Goal: Information Seeking & Learning: Learn about a topic

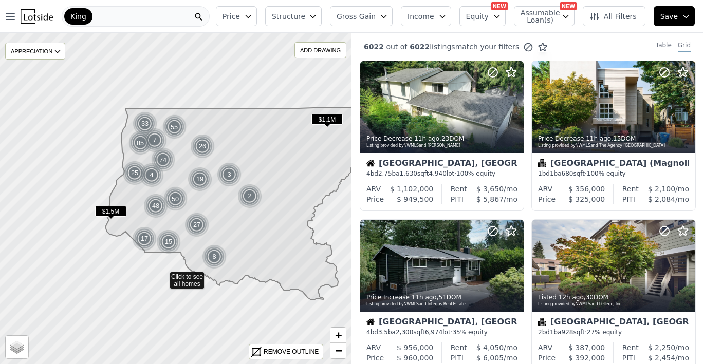
drag, startPoint x: 119, startPoint y: 285, endPoint x: 164, endPoint y: 274, distance: 46.0
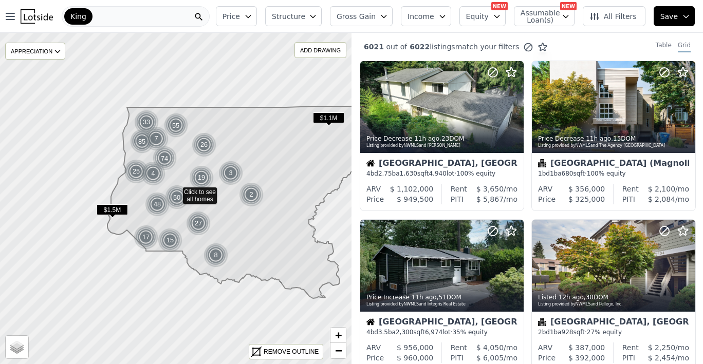
click at [301, 19] on span "Structure" at bounding box center [288, 16] width 33 height 10
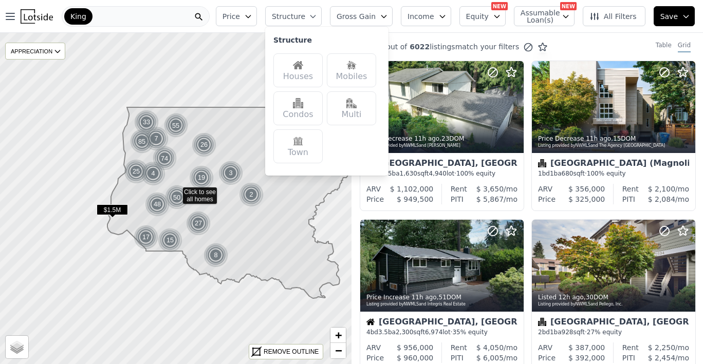
click at [304, 60] on div "Houses" at bounding box center [297, 70] width 49 height 34
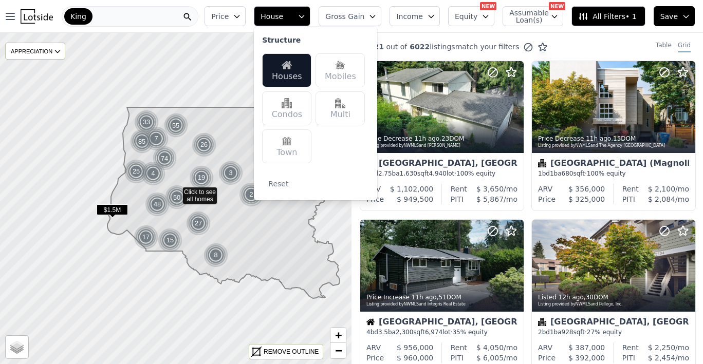
click at [241, 13] on icon "button" at bounding box center [237, 16] width 8 height 8
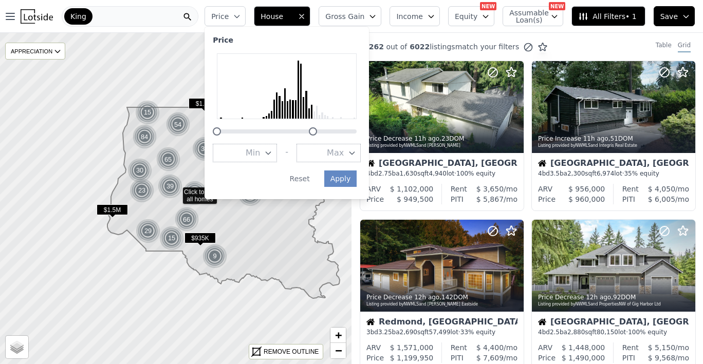
drag, startPoint x: 366, startPoint y: 131, endPoint x: 320, endPoint y: 128, distance: 46.4
click at [317, 128] on div at bounding box center [313, 131] width 8 height 8
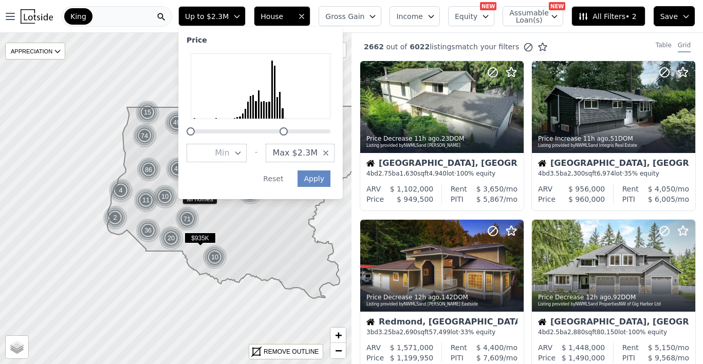
click at [318, 154] on span "Max $2.3M" at bounding box center [294, 153] width 45 height 12
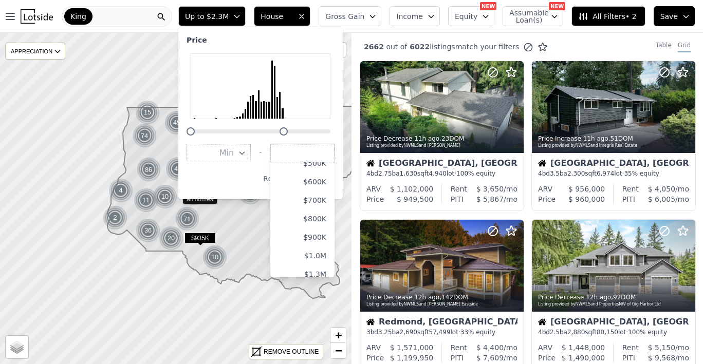
scroll to position [102, 0]
click at [316, 251] on button "$1.0M" at bounding box center [302, 255] width 64 height 19
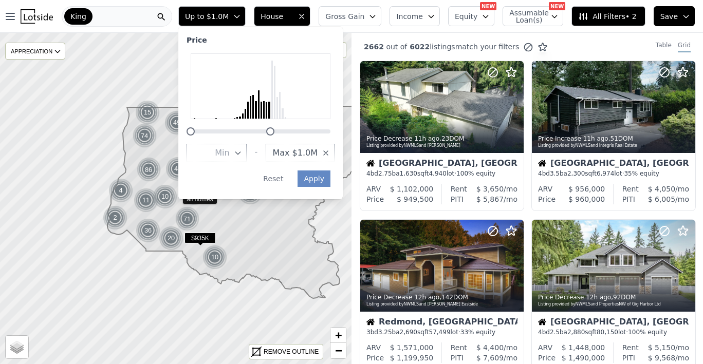
click at [229, 150] on span "Min" at bounding box center [222, 153] width 14 height 12
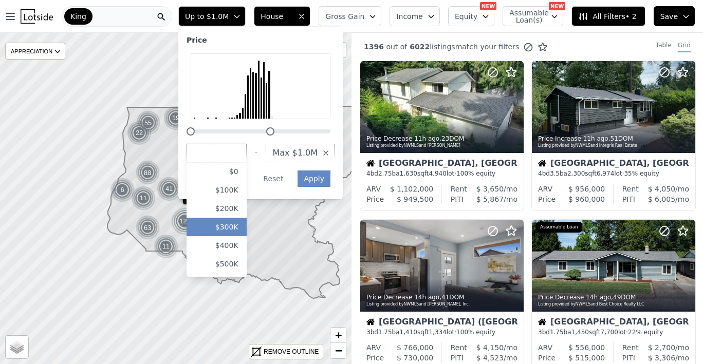
click at [241, 219] on button "$300K" at bounding box center [217, 227] width 60 height 19
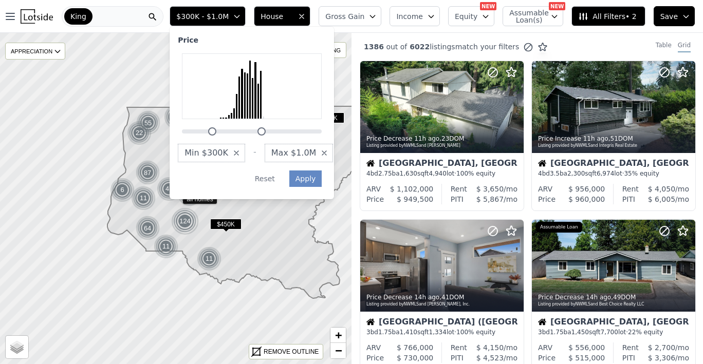
click at [371, 14] on button "Gross Gain" at bounding box center [350, 16] width 63 height 20
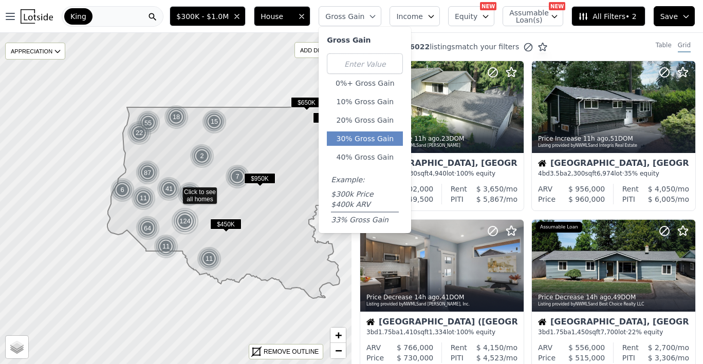
click at [373, 139] on button "30% Gross Gain" at bounding box center [365, 139] width 76 height 14
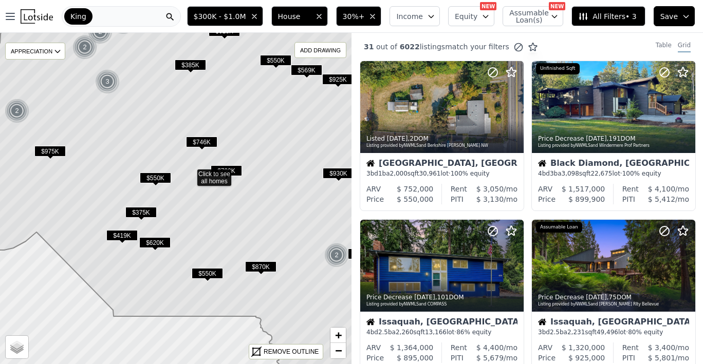
drag, startPoint x: 175, startPoint y: 250, endPoint x: 189, endPoint y: 226, distance: 27.7
click at [189, 226] on icon at bounding box center [190, 175] width 424 height 400
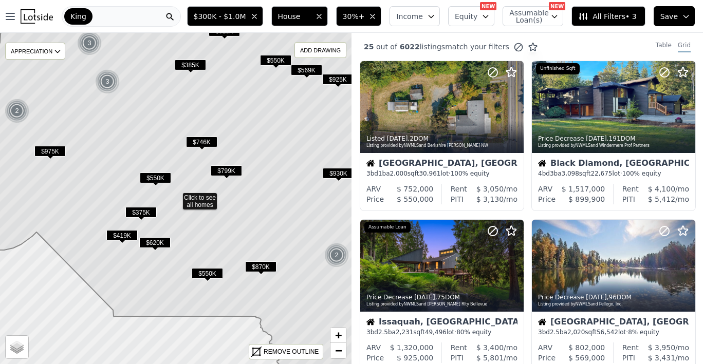
click at [127, 236] on span "$419K" at bounding box center [121, 235] width 31 height 11
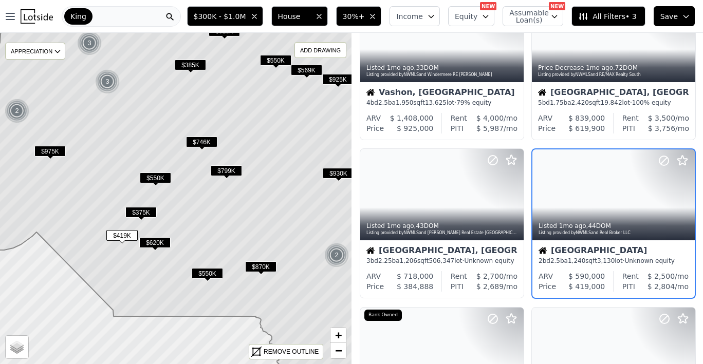
scroll to position [555, 0]
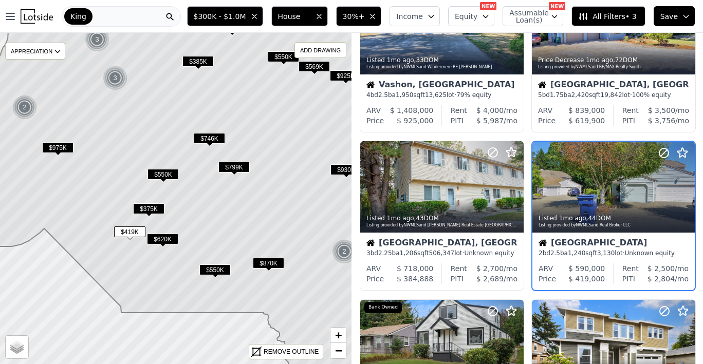
drag, startPoint x: 126, startPoint y: 276, endPoint x: 150, endPoint y: 265, distance: 26.2
click at [150, 265] on icon at bounding box center [184, 195] width 424 height 400
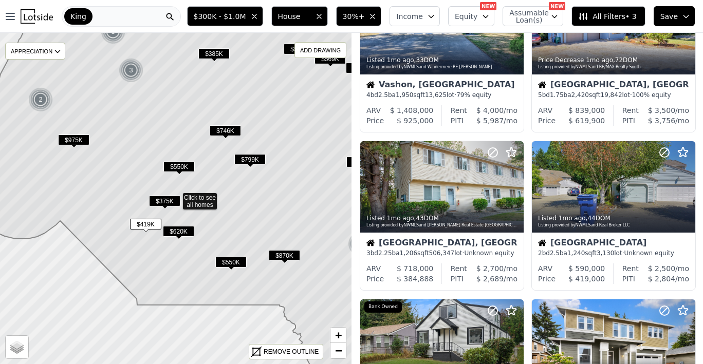
scroll to position [79, 0]
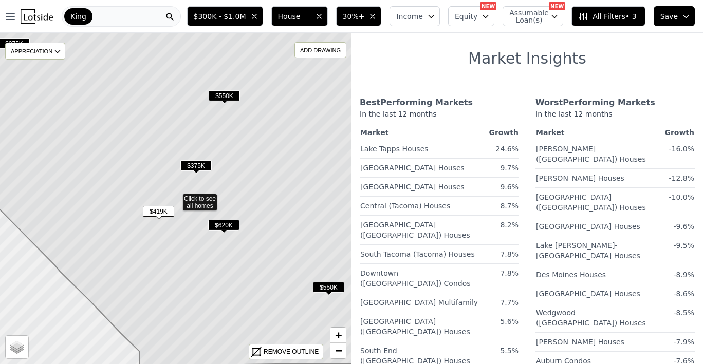
click at [371, 23] on button "30%+" at bounding box center [359, 16] width 46 height 20
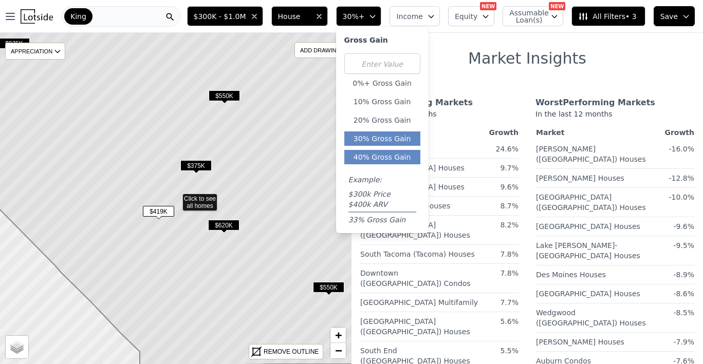
click at [372, 152] on button "40% Gross Gain" at bounding box center [382, 157] width 76 height 14
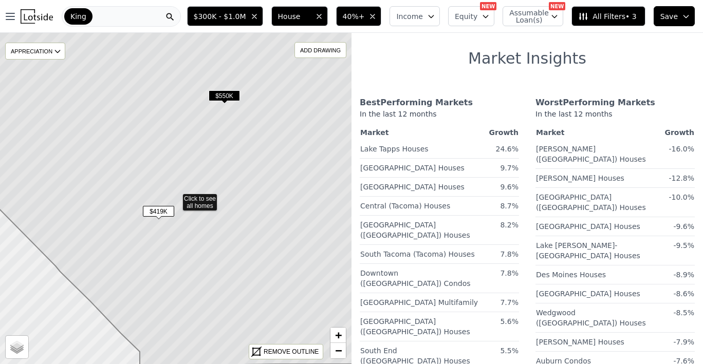
click at [355, 16] on span "40%+" at bounding box center [354, 16] width 22 height 10
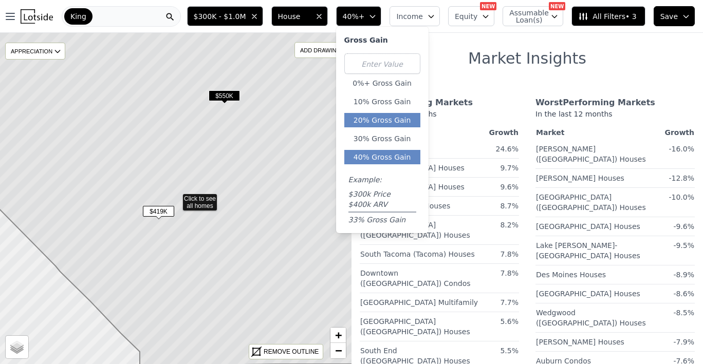
click at [371, 113] on button "20% Gross Gain" at bounding box center [382, 120] width 76 height 14
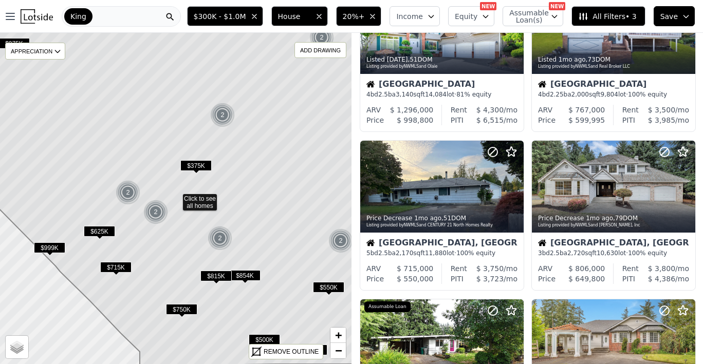
click at [106, 229] on span "$625K" at bounding box center [99, 231] width 31 height 11
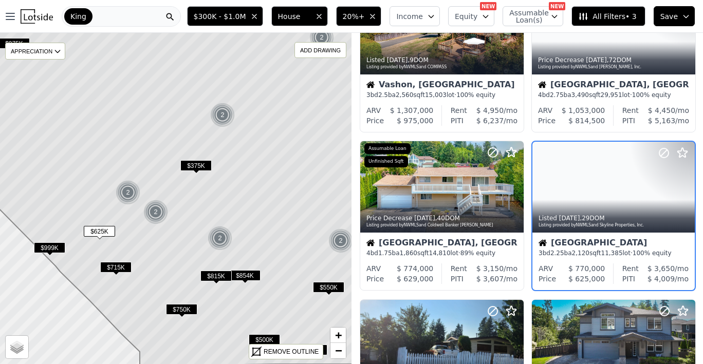
scroll to position [555, 0]
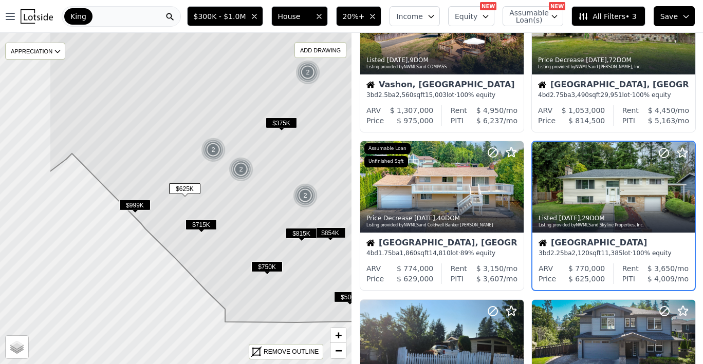
drag, startPoint x: 119, startPoint y: 219, endPoint x: 205, endPoint y: 176, distance: 95.4
click at [205, 176] on icon at bounding box center [261, 139] width 424 height 367
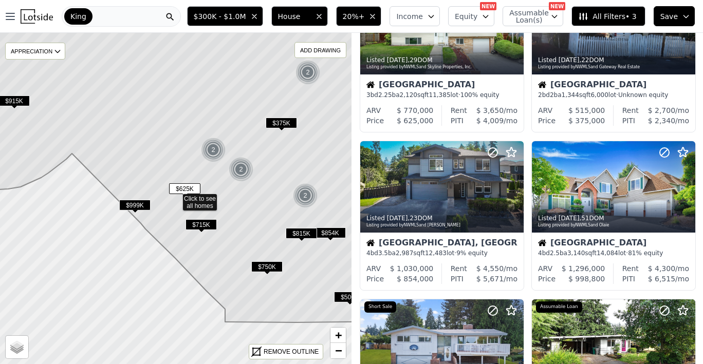
scroll to position [397, 0]
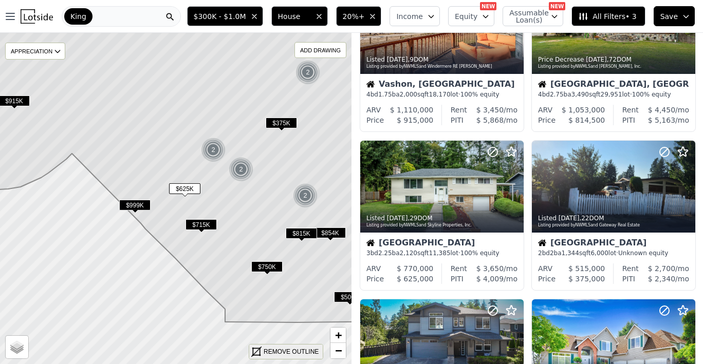
click at [278, 347] on div "REMOVE OUTLINE" at bounding box center [285, 352] width 73 height 14
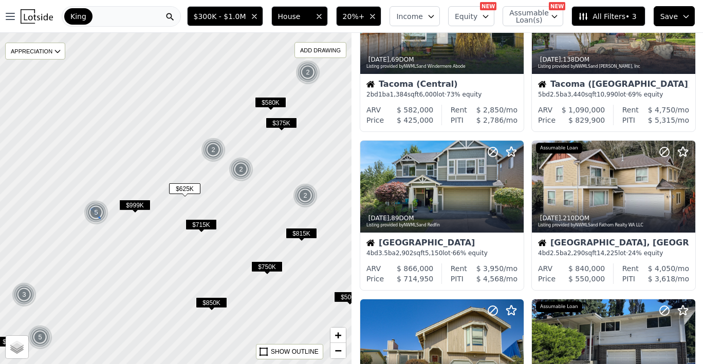
click at [99, 214] on img at bounding box center [96, 212] width 25 height 25
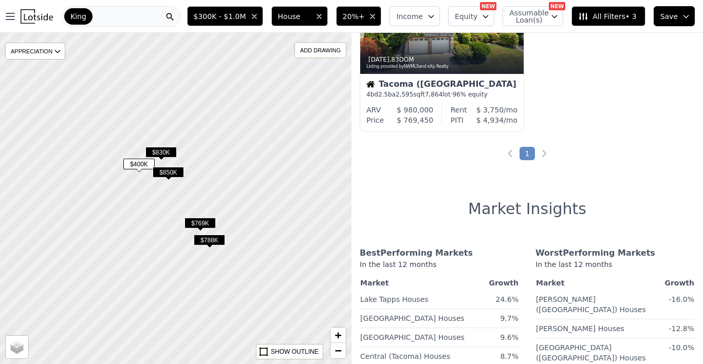
click at [146, 162] on span "$400K" at bounding box center [138, 164] width 31 height 11
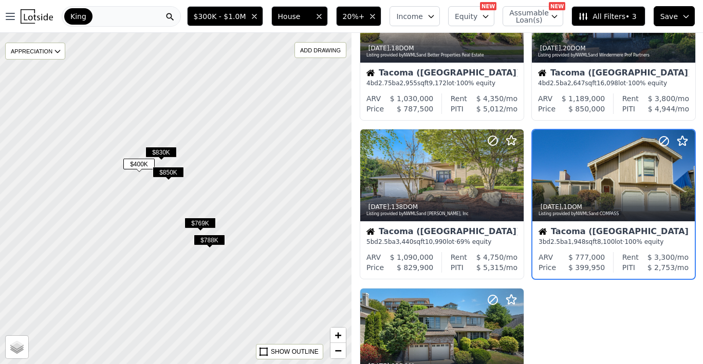
scroll to position [79, 0]
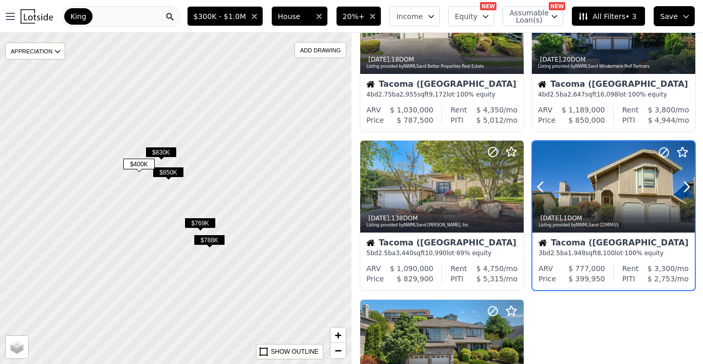
click at [616, 193] on div at bounding box center [613, 186] width 162 height 91
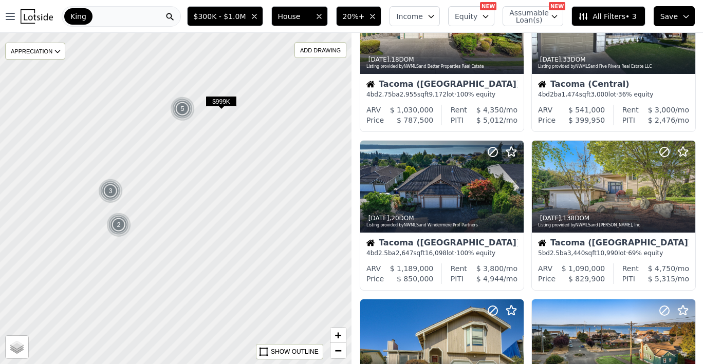
drag, startPoint x: 183, startPoint y: 96, endPoint x: 182, endPoint y: 198, distance: 102.8
click at [183, 197] on div at bounding box center [176, 198] width 422 height 398
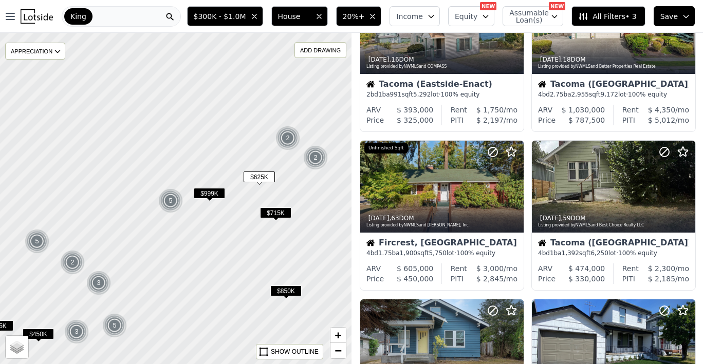
drag, startPoint x: 230, startPoint y: 148, endPoint x: 217, endPoint y: 245, distance: 97.4
click at [217, 245] on div at bounding box center [176, 198] width 422 height 398
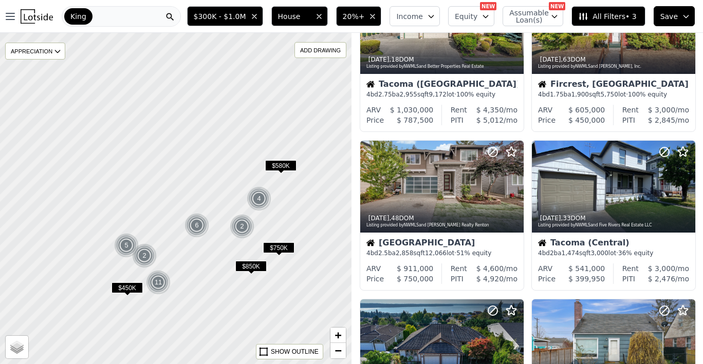
scroll to position [238, 0]
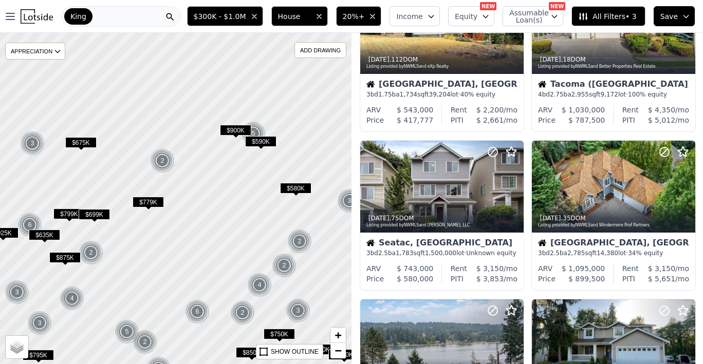
drag, startPoint x: 237, startPoint y: 183, endPoint x: 237, endPoint y: 270, distance: 87.4
click at [237, 270] on div at bounding box center [176, 198] width 422 height 398
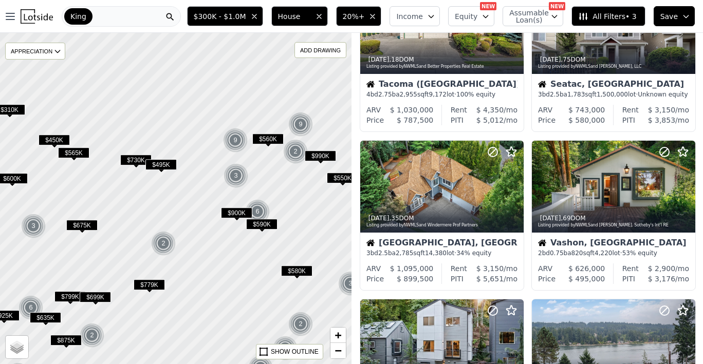
drag, startPoint x: 259, startPoint y: 164, endPoint x: 260, endPoint y: 247, distance: 82.7
click at [260, 247] on div at bounding box center [176, 198] width 422 height 398
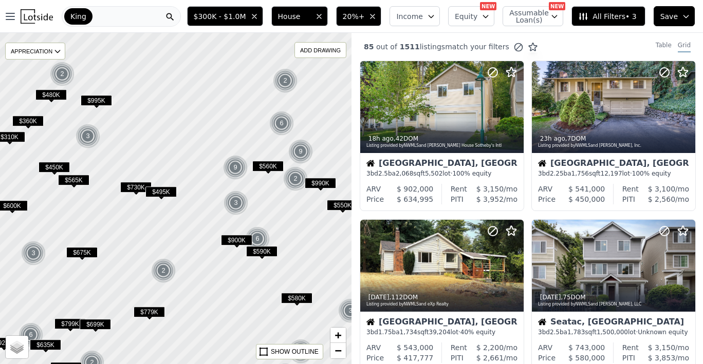
drag, startPoint x: 257, startPoint y: 158, endPoint x: 261, endPoint y: 227, distance: 69.5
click at [260, 223] on div at bounding box center [176, 198] width 422 height 398
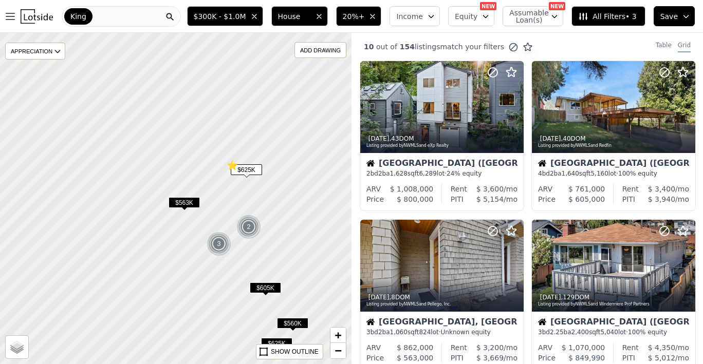
click at [243, 169] on span "$625K" at bounding box center [246, 169] width 31 height 11
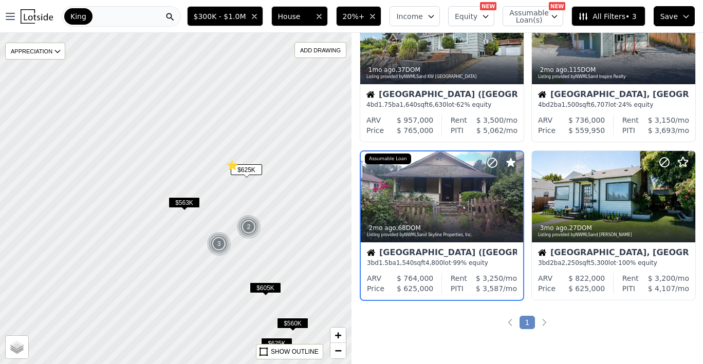
scroll to position [555, 0]
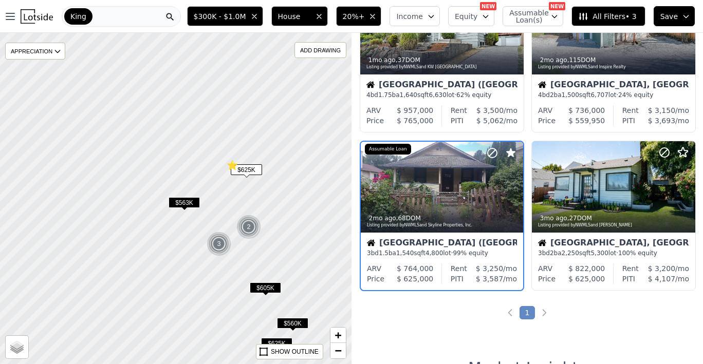
click at [600, 15] on span "All Filters • 3" at bounding box center [607, 16] width 58 height 10
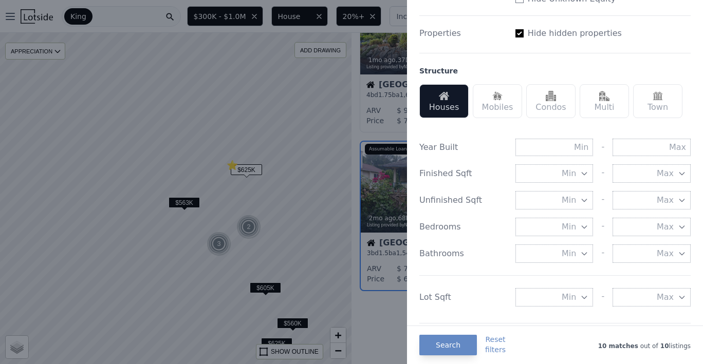
scroll to position [293, 0]
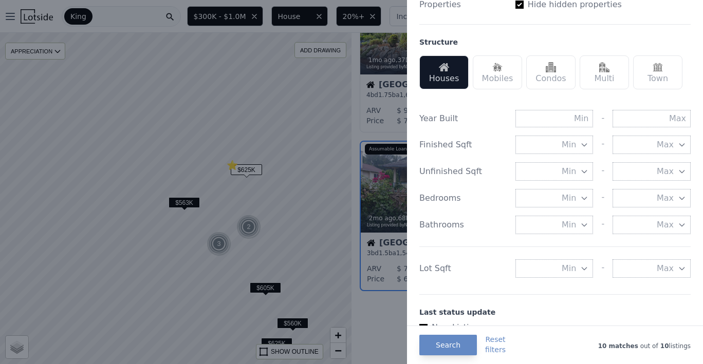
click at [566, 281] on div "Year Built - Finished Sqft Min - Max Unfinished Sqft Min - Max Bedrooms Min - M…" at bounding box center [554, 192] width 271 height 189
click at [574, 266] on span "Min" at bounding box center [569, 269] width 14 height 12
click at [560, 260] on input "number" at bounding box center [554, 269] width 78 height 19
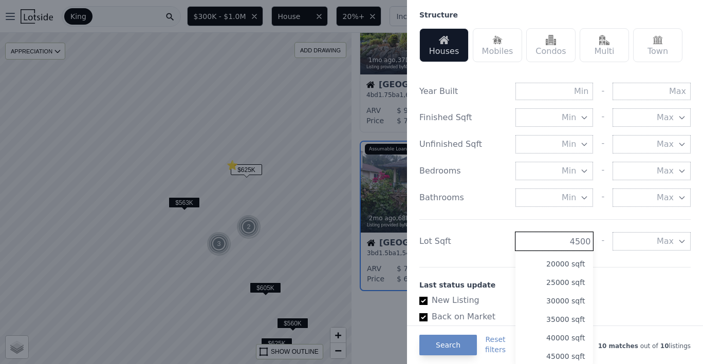
type input "4500"
click at [494, 239] on div "Lot Sqft" at bounding box center [463, 241] width 88 height 12
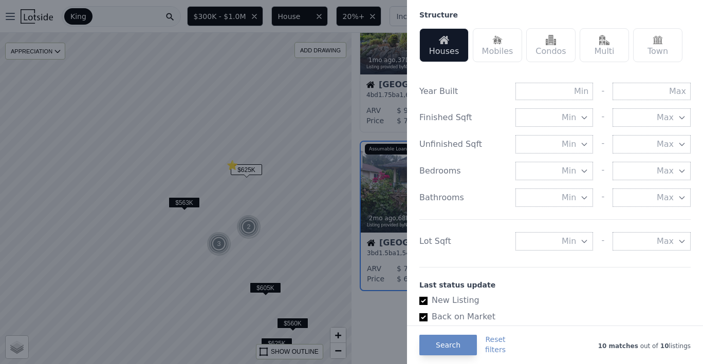
click at [548, 252] on div "Year Built - Finished Sqft Min - Max Unfinished Sqft Min - Max Bedrooms Min - M…" at bounding box center [554, 164] width 271 height 189
click at [554, 244] on button "Min" at bounding box center [554, 241] width 78 height 19
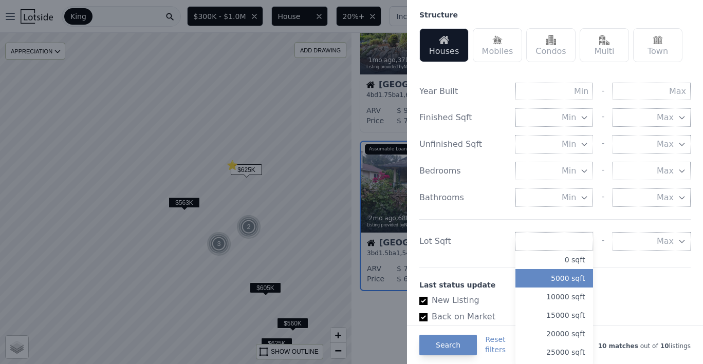
click at [557, 274] on button "5000 sqft" at bounding box center [554, 278] width 78 height 19
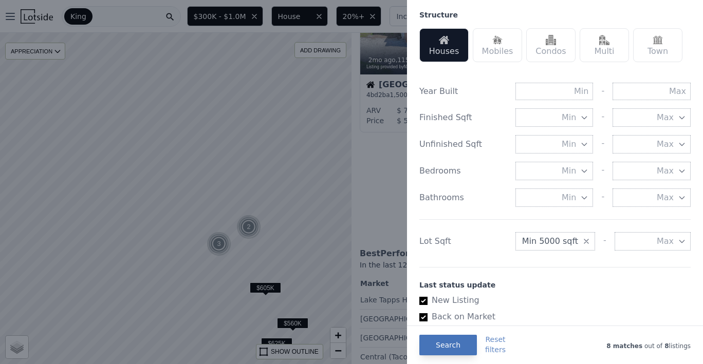
scroll to position [397, 0]
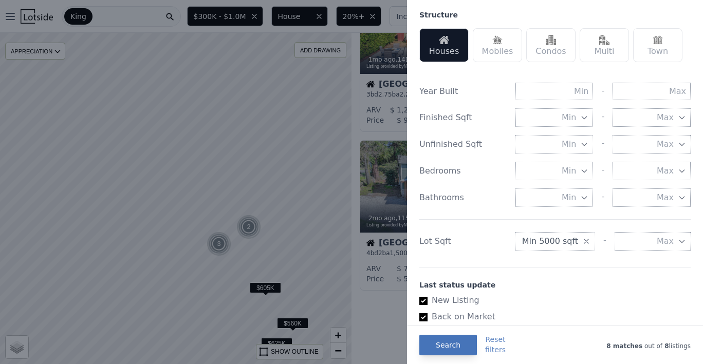
click at [446, 341] on button "Search" at bounding box center [448, 345] width 58 height 21
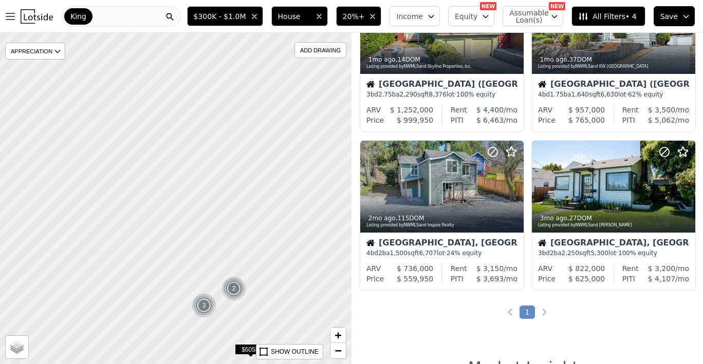
drag, startPoint x: 249, startPoint y: 172, endPoint x: 233, endPoint y: 236, distance: 66.2
click at [233, 236] on div at bounding box center [176, 201] width 422 height 398
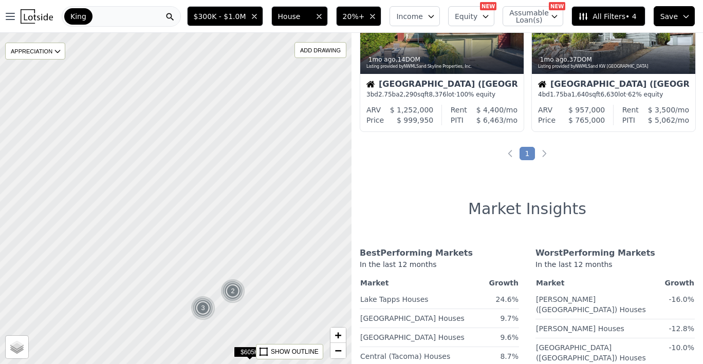
click at [363, 14] on span "20%+" at bounding box center [354, 16] width 22 height 10
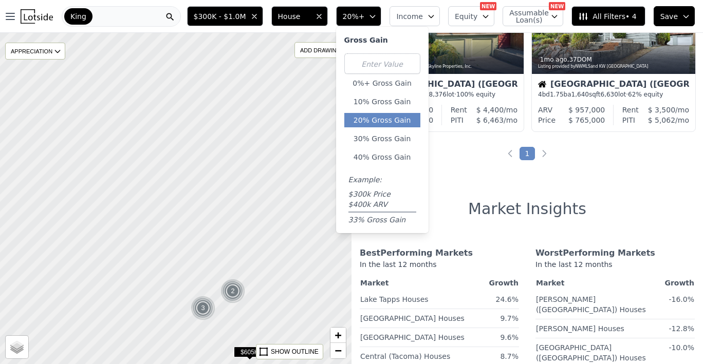
click at [391, 131] on div "0%+ Gross Gain 10% Gross Gain 20% Gross Gain 30% Gross Gain 40% Gross Gain Exam…" at bounding box center [382, 139] width 76 height 172
click at [391, 135] on button "30% Gross Gain" at bounding box center [382, 139] width 76 height 14
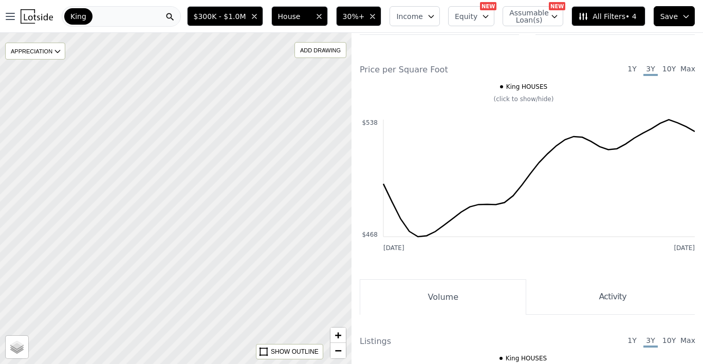
click at [365, 14] on span "30%+" at bounding box center [354, 16] width 22 height 10
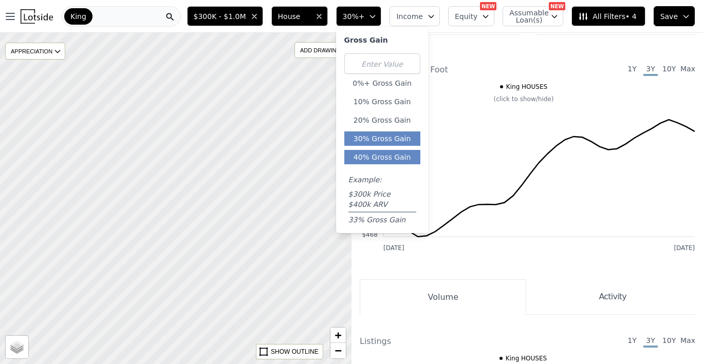
click at [382, 156] on button "40% Gross Gain" at bounding box center [382, 157] width 76 height 14
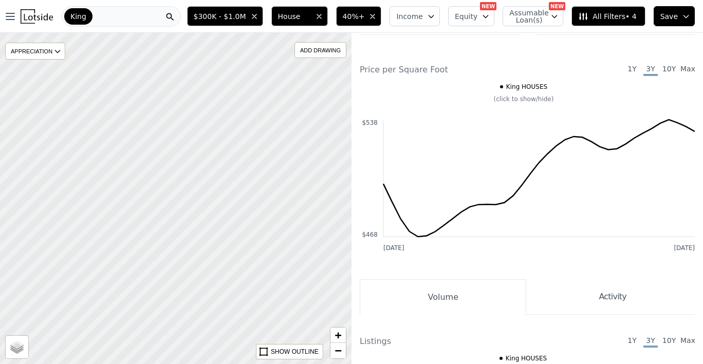
click at [365, 17] on span "40%+" at bounding box center [354, 16] width 22 height 10
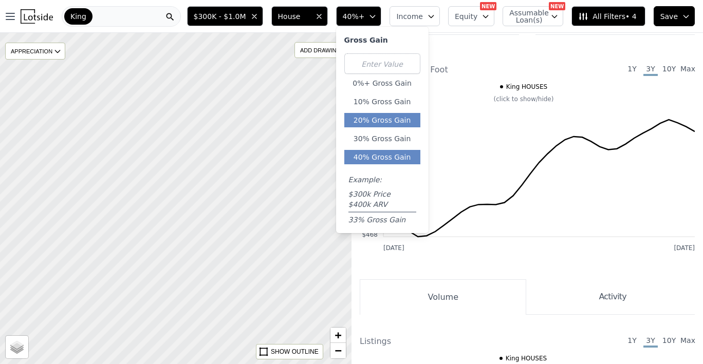
click at [381, 118] on button "20% Gross Gain" at bounding box center [382, 120] width 76 height 14
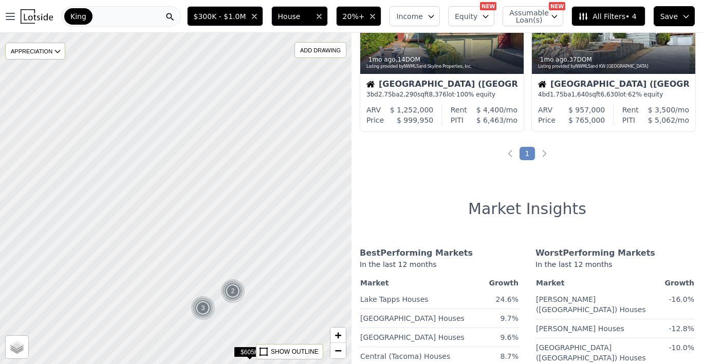
click at [356, 12] on span "20%+" at bounding box center [354, 16] width 22 height 10
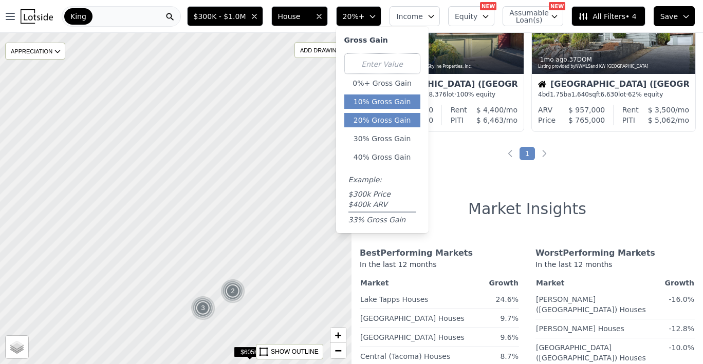
click at [380, 101] on button "10% Gross Gain" at bounding box center [382, 102] width 76 height 14
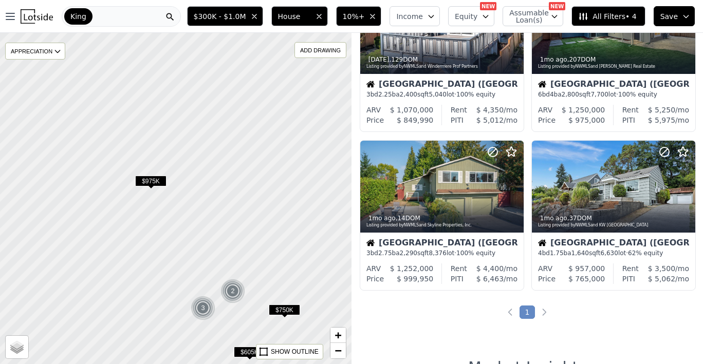
click at [152, 180] on span "$975K" at bounding box center [150, 181] width 31 height 11
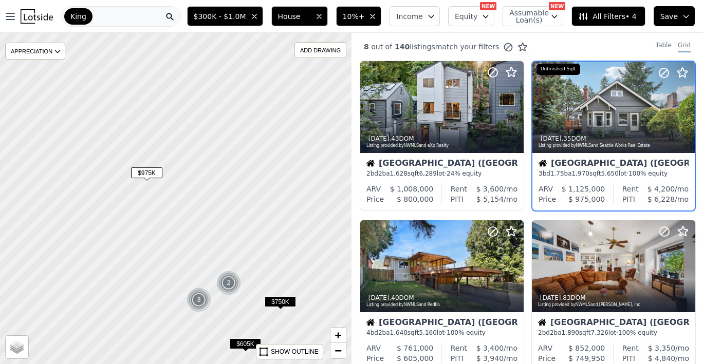
drag, startPoint x: 254, startPoint y: 174, endPoint x: 245, endPoint y: 151, distance: 25.1
click at [245, 151] on div at bounding box center [174, 193] width 422 height 398
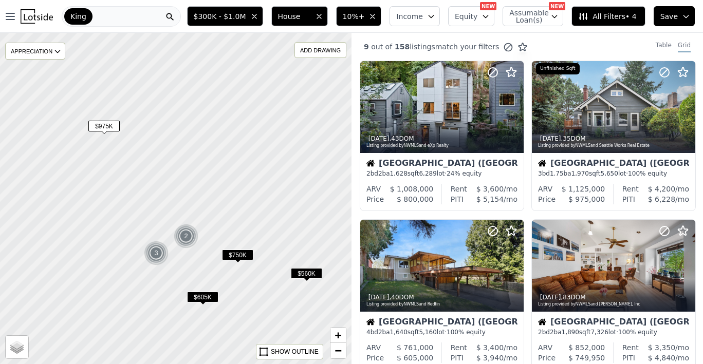
drag, startPoint x: 245, startPoint y: 151, endPoint x: 208, endPoint y: 119, distance: 48.8
click at [208, 119] on div at bounding box center [176, 198] width 422 height 398
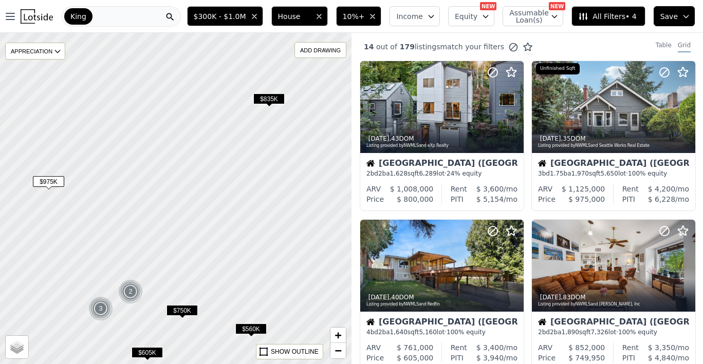
drag, startPoint x: 235, startPoint y: 158, endPoint x: 180, endPoint y: 213, distance: 77.8
click at [179, 213] on div at bounding box center [176, 198] width 422 height 398
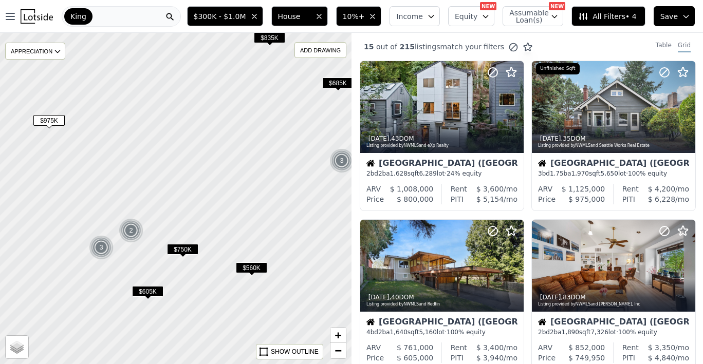
drag, startPoint x: 183, startPoint y: 230, endPoint x: 194, endPoint y: 111, distance: 119.2
click at [194, 111] on div at bounding box center [177, 168] width 422 height 398
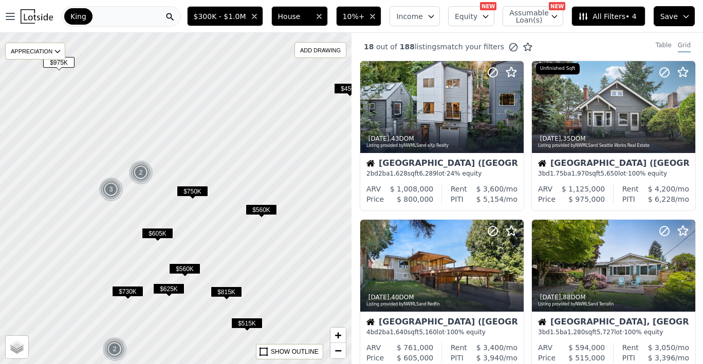
click at [158, 239] on span "$605K" at bounding box center [157, 233] width 31 height 11
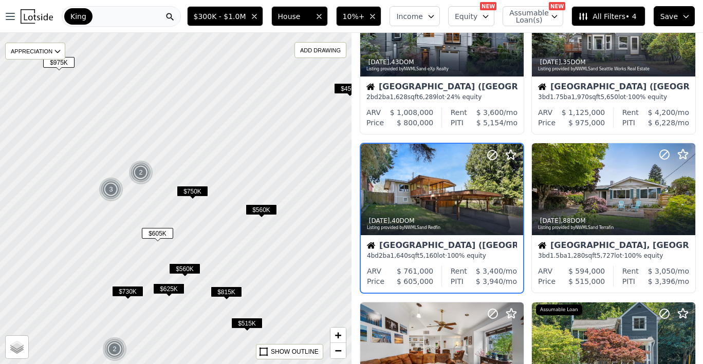
scroll to position [79, 0]
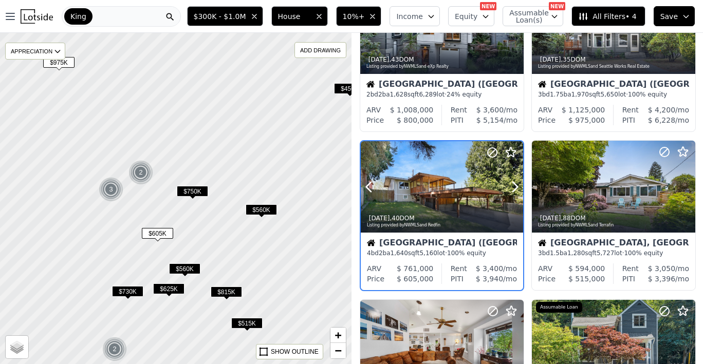
click at [431, 189] on div at bounding box center [442, 186] width 162 height 91
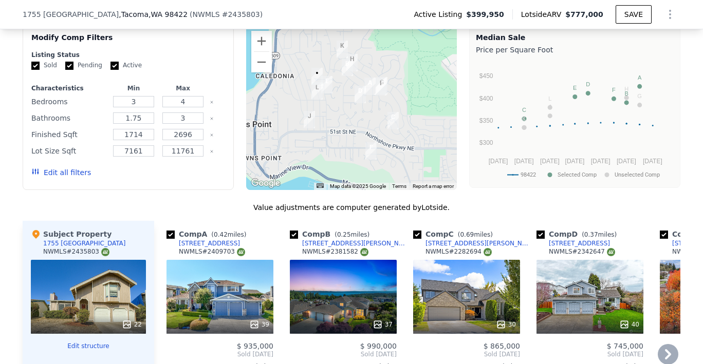
scroll to position [1011, 0]
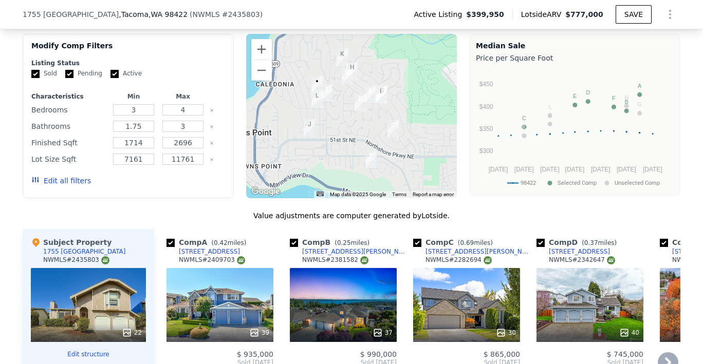
click at [223, 279] on div "39" at bounding box center [220, 305] width 107 height 74
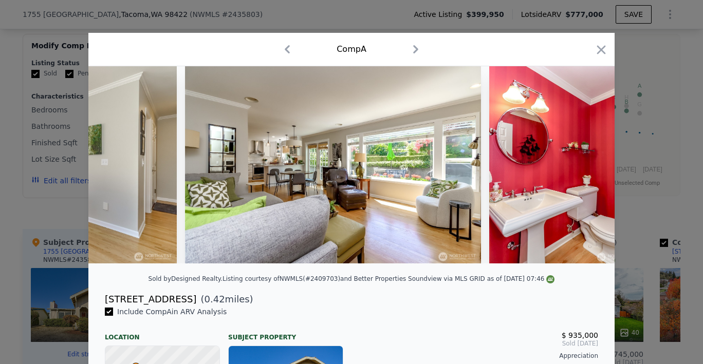
scroll to position [0, 5566]
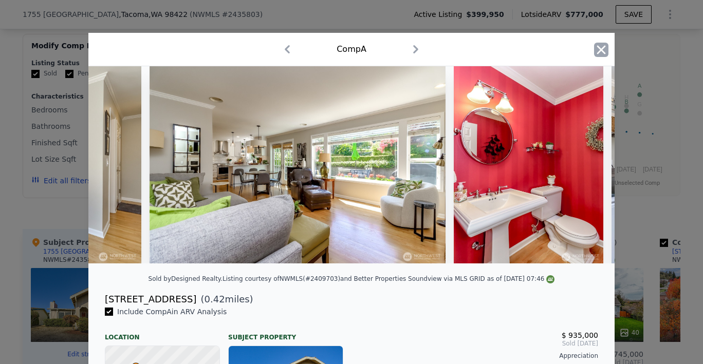
click at [602, 48] on icon "button" at bounding box center [601, 49] width 9 height 9
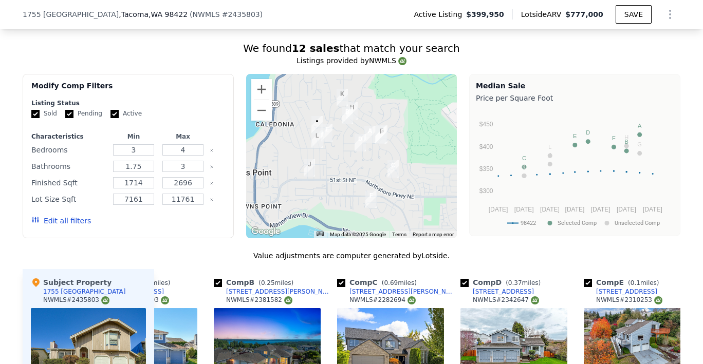
scroll to position [890, 0]
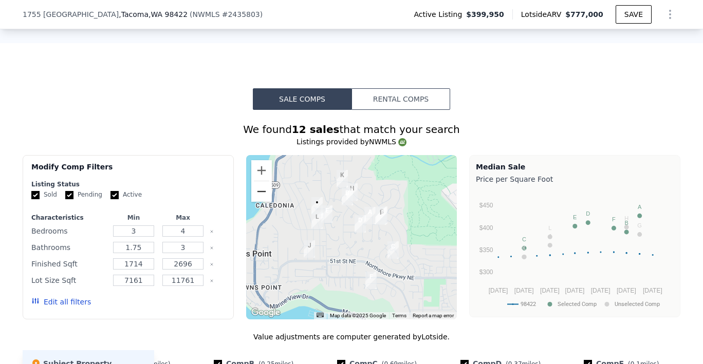
click at [263, 181] on button "Zoom out" at bounding box center [261, 191] width 21 height 21
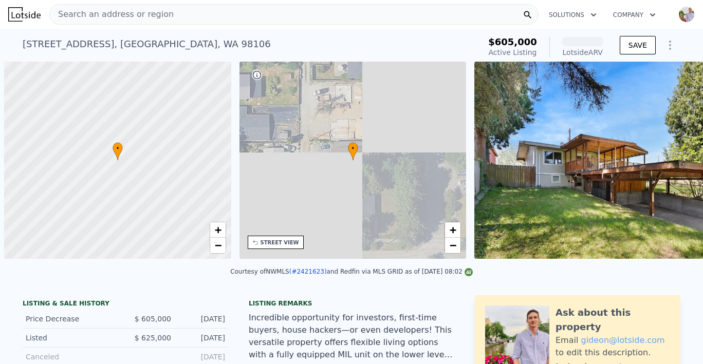
scroll to position [0, 4]
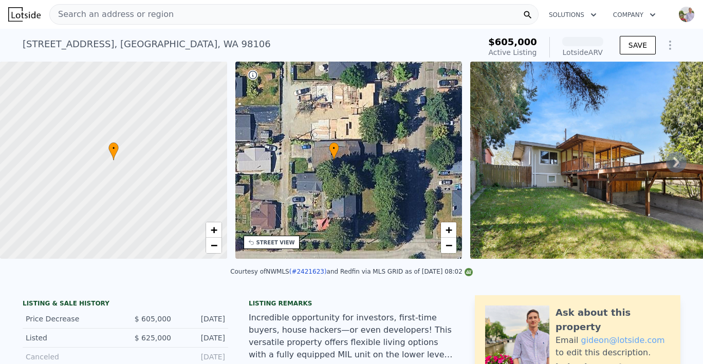
drag, startPoint x: 384, startPoint y: 180, endPoint x: 362, endPoint y: 179, distance: 21.6
click at [362, 179] on div "• + −" at bounding box center [348, 160] width 227 height 197
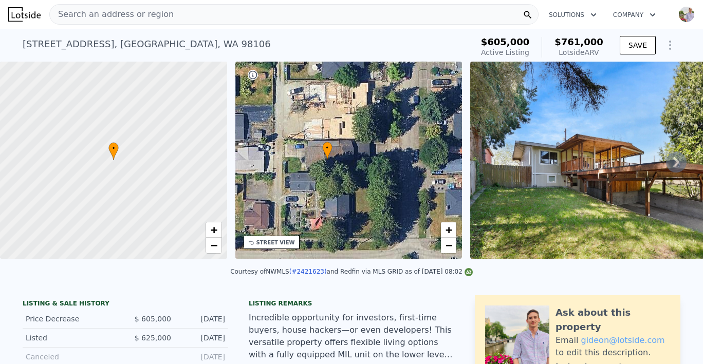
click at [492, 173] on img at bounding box center [618, 160] width 296 height 197
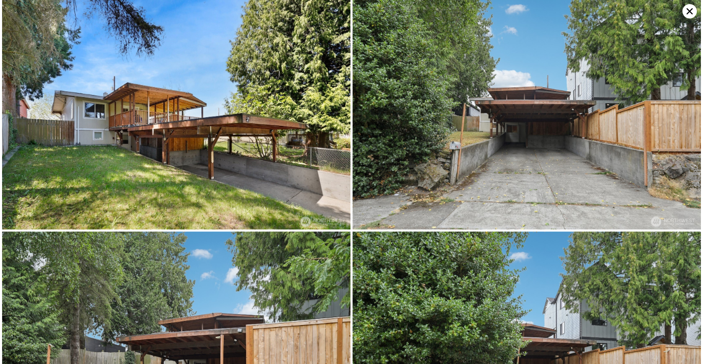
scroll to position [0, 0]
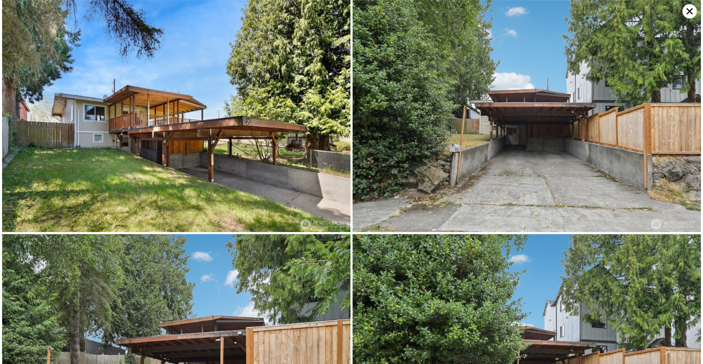
click at [686, 10] on icon at bounding box center [689, 11] width 14 height 14
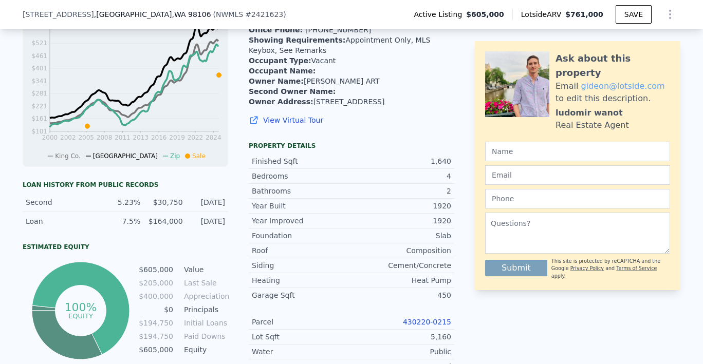
scroll to position [507, 0]
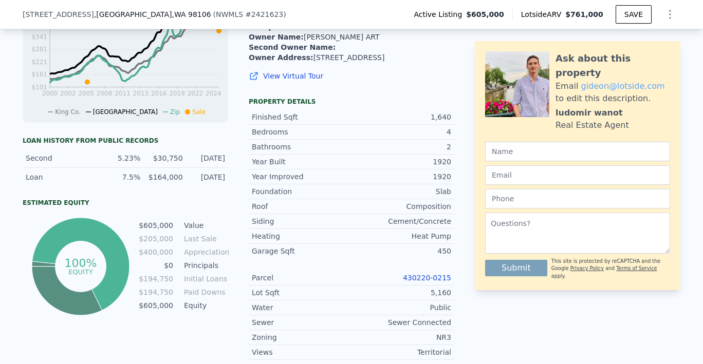
click at [404, 273] on div "430220-0215" at bounding box center [402, 278] width 100 height 10
click at [412, 274] on link "430220-0215" at bounding box center [427, 278] width 48 height 8
